Goal: Information Seeking & Learning: Learn about a topic

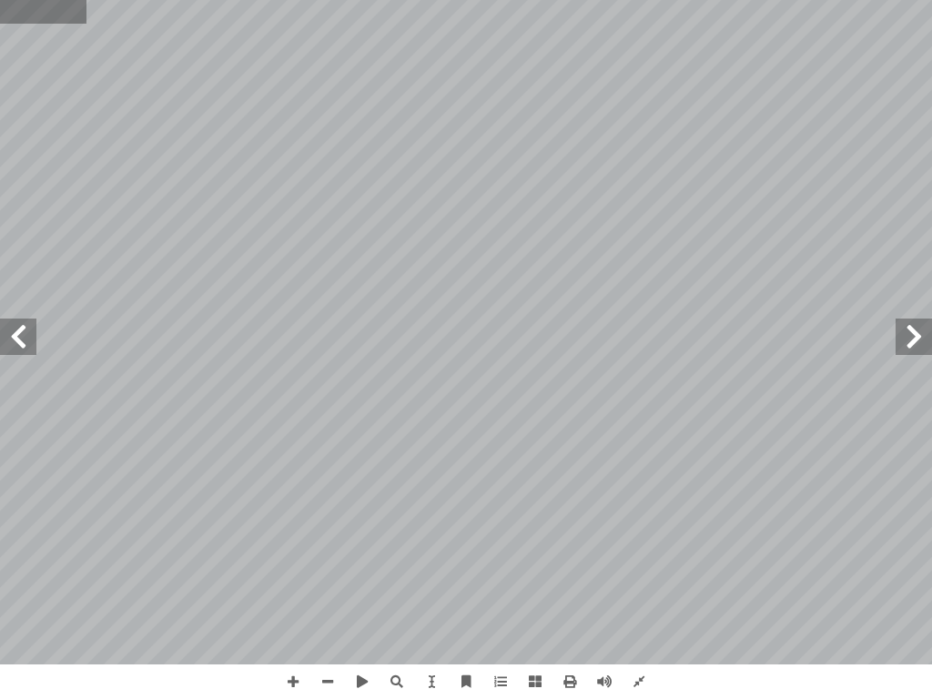
click at [25, 23] on input "text" at bounding box center [43, 12] width 86 height 24
click at [27, 0] on input "text" at bounding box center [43, 12] width 86 height 24
click at [0, 6] on input "text" at bounding box center [43, 12] width 86 height 24
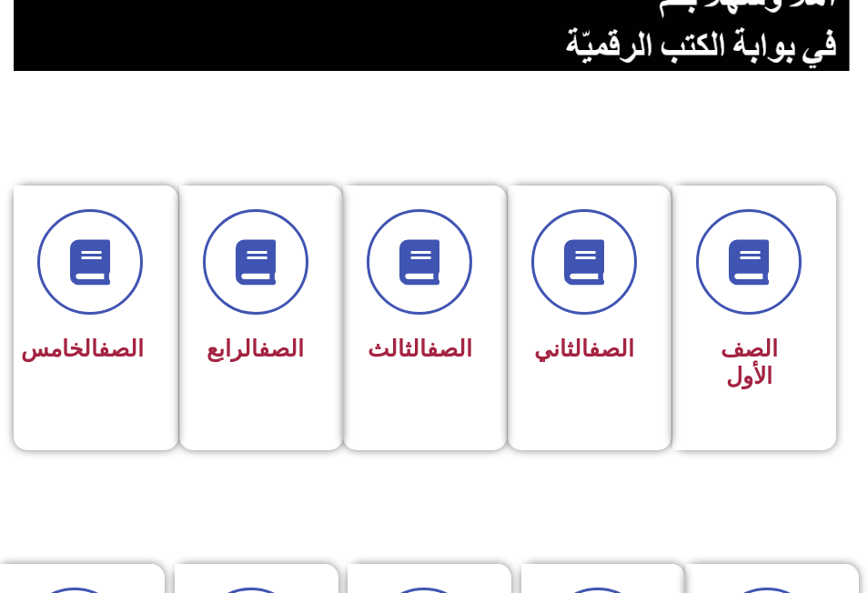
scroll to position [364, 0]
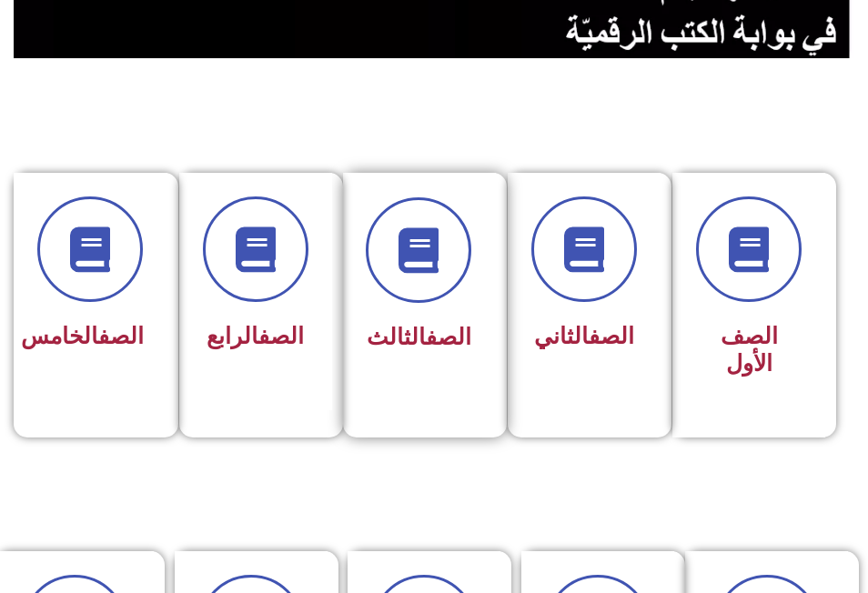
click at [381, 349] on span "الصف الثالث" at bounding box center [419, 337] width 105 height 26
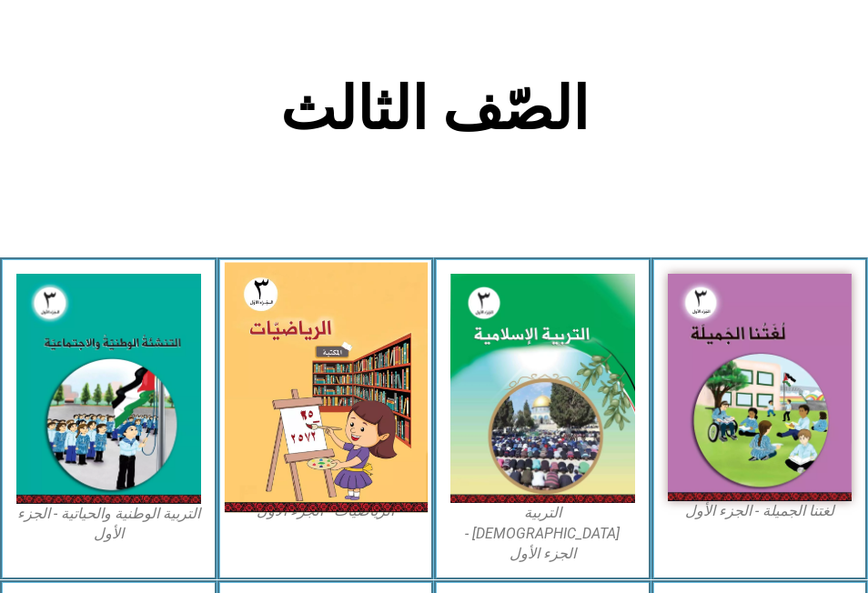
scroll to position [364, 0]
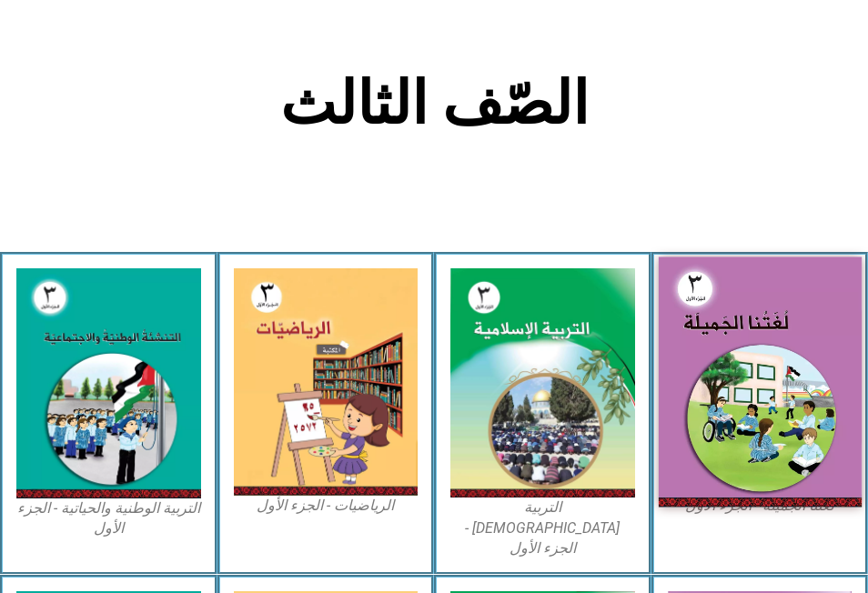
click at [764, 335] on img at bounding box center [759, 382] width 203 height 249
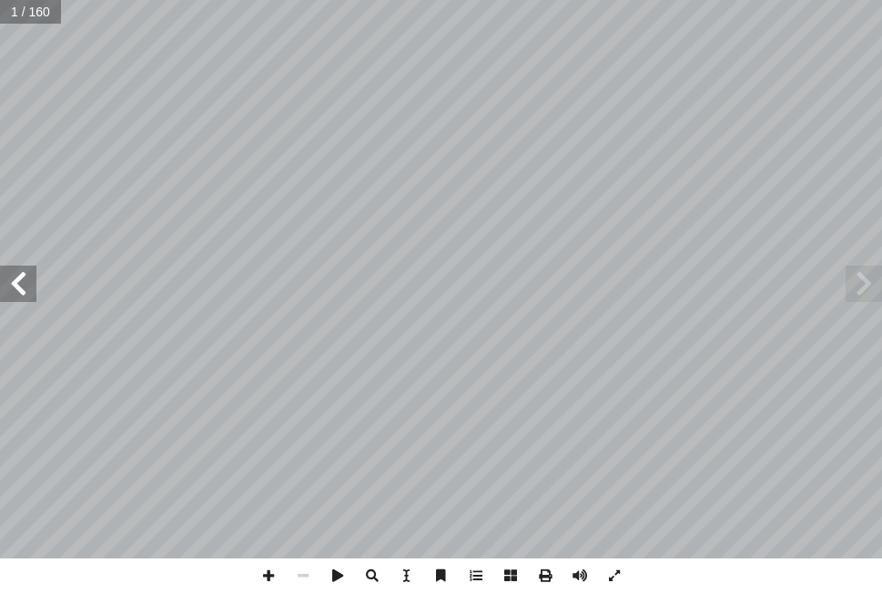
click at [20, 296] on span at bounding box center [18, 284] width 36 height 36
click at [19, 284] on span at bounding box center [18, 284] width 36 height 36
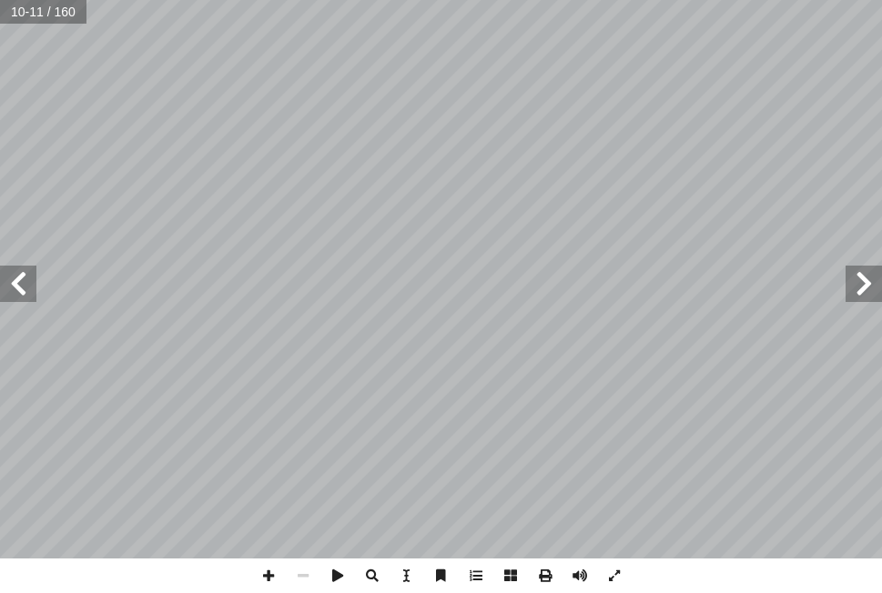
click at [19, 284] on span at bounding box center [18, 284] width 36 height 36
click at [300, 580] on span at bounding box center [303, 576] width 35 height 35
click at [30, 278] on span at bounding box center [18, 284] width 36 height 36
click at [866, 286] on span at bounding box center [863, 284] width 36 height 36
